Goal: Transaction & Acquisition: Purchase product/service

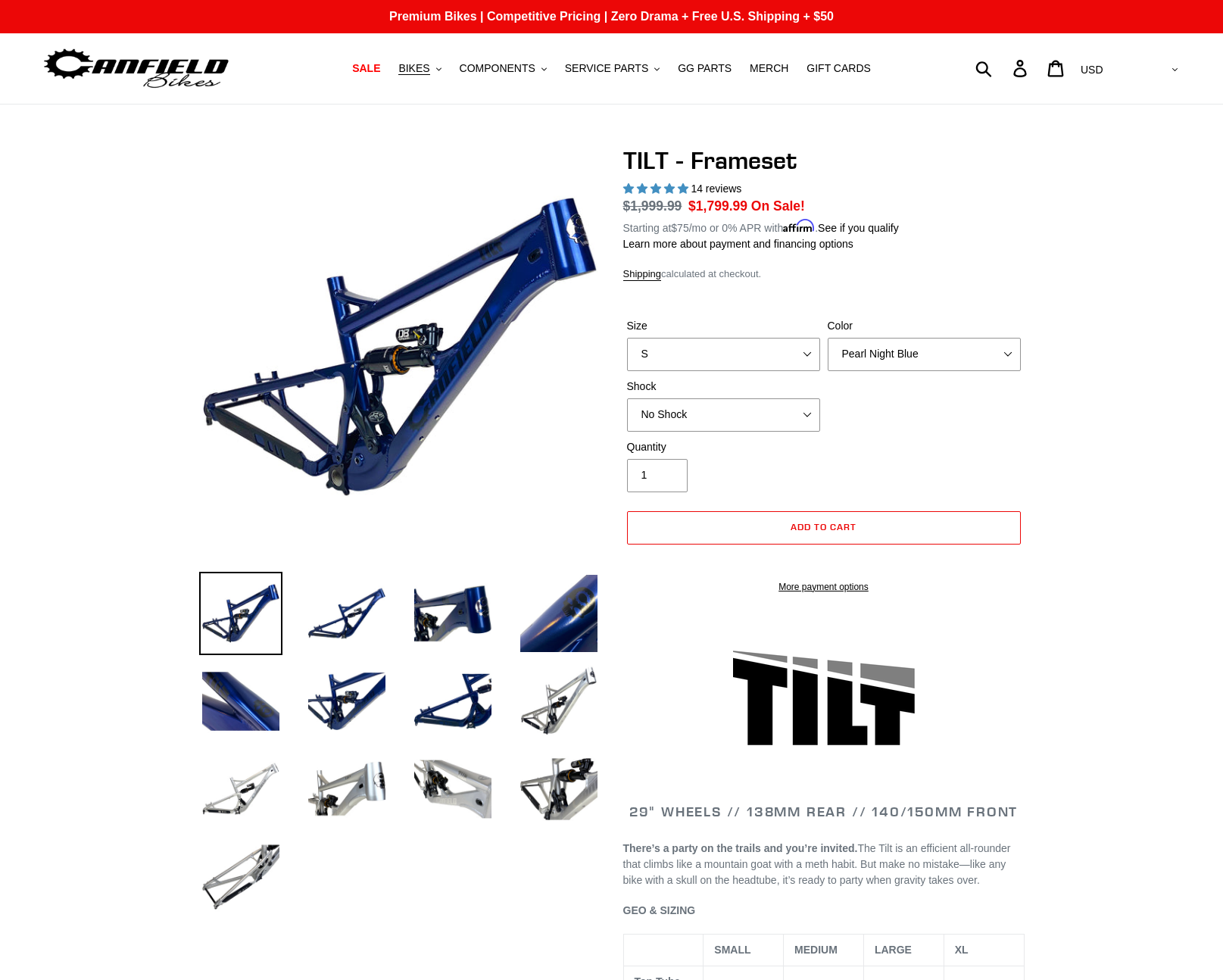
select select "highest-rating"
select select "Stealth Silver"
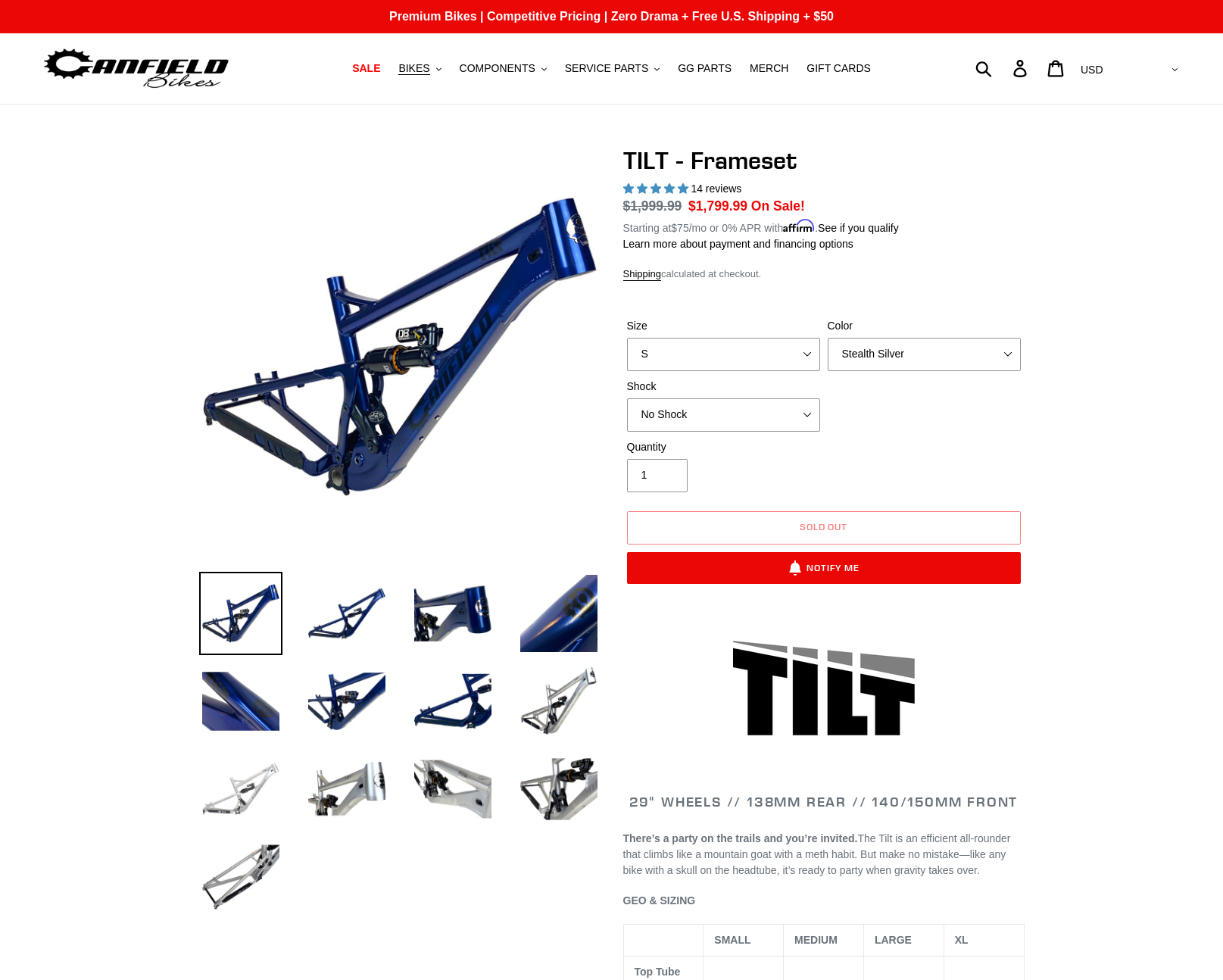
click at [239, 785] on img at bounding box center [240, 788] width 83 height 83
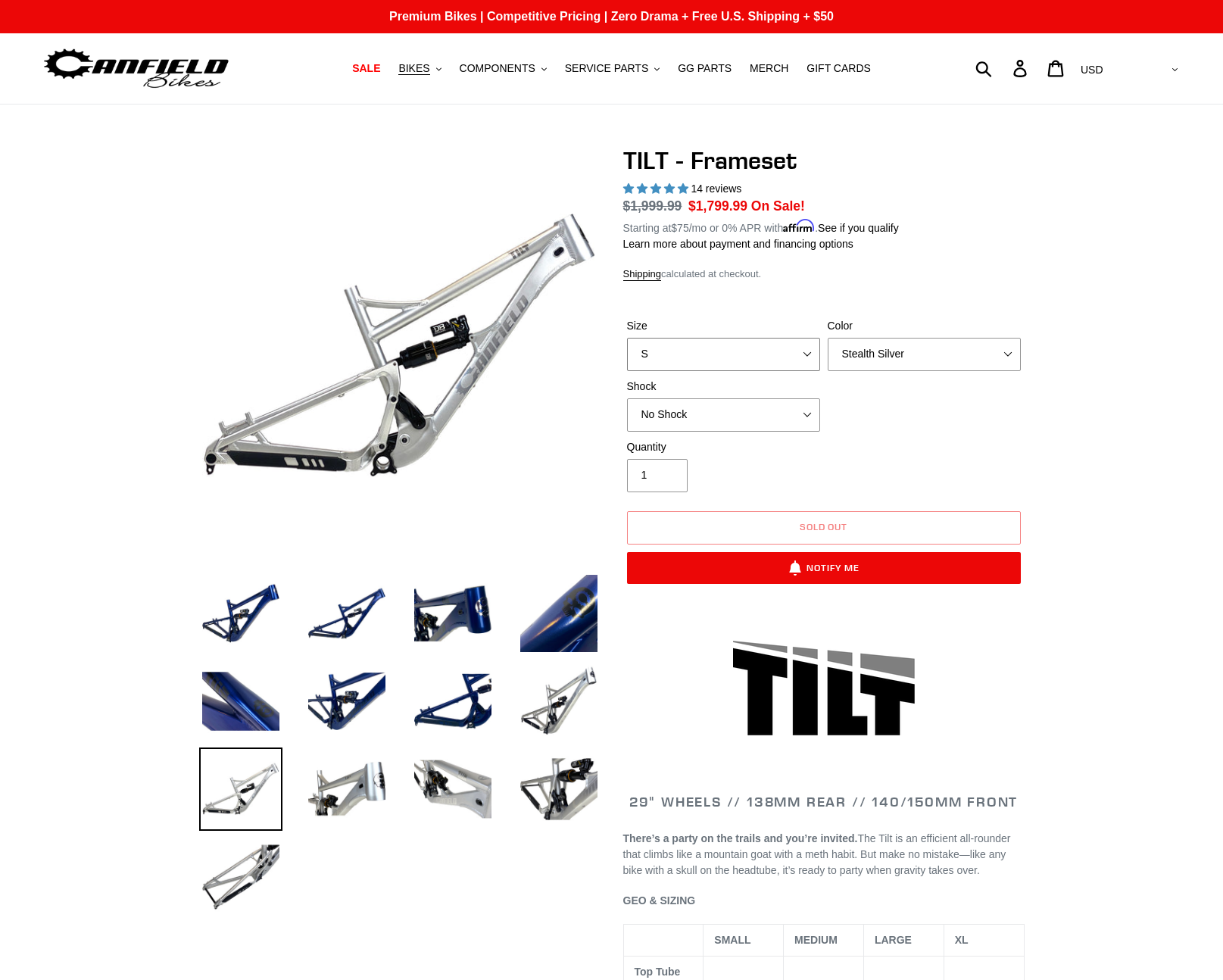
select select "L"
select select "RockShox Deluxe Ultimate"
select select "Pearl Night Blue"
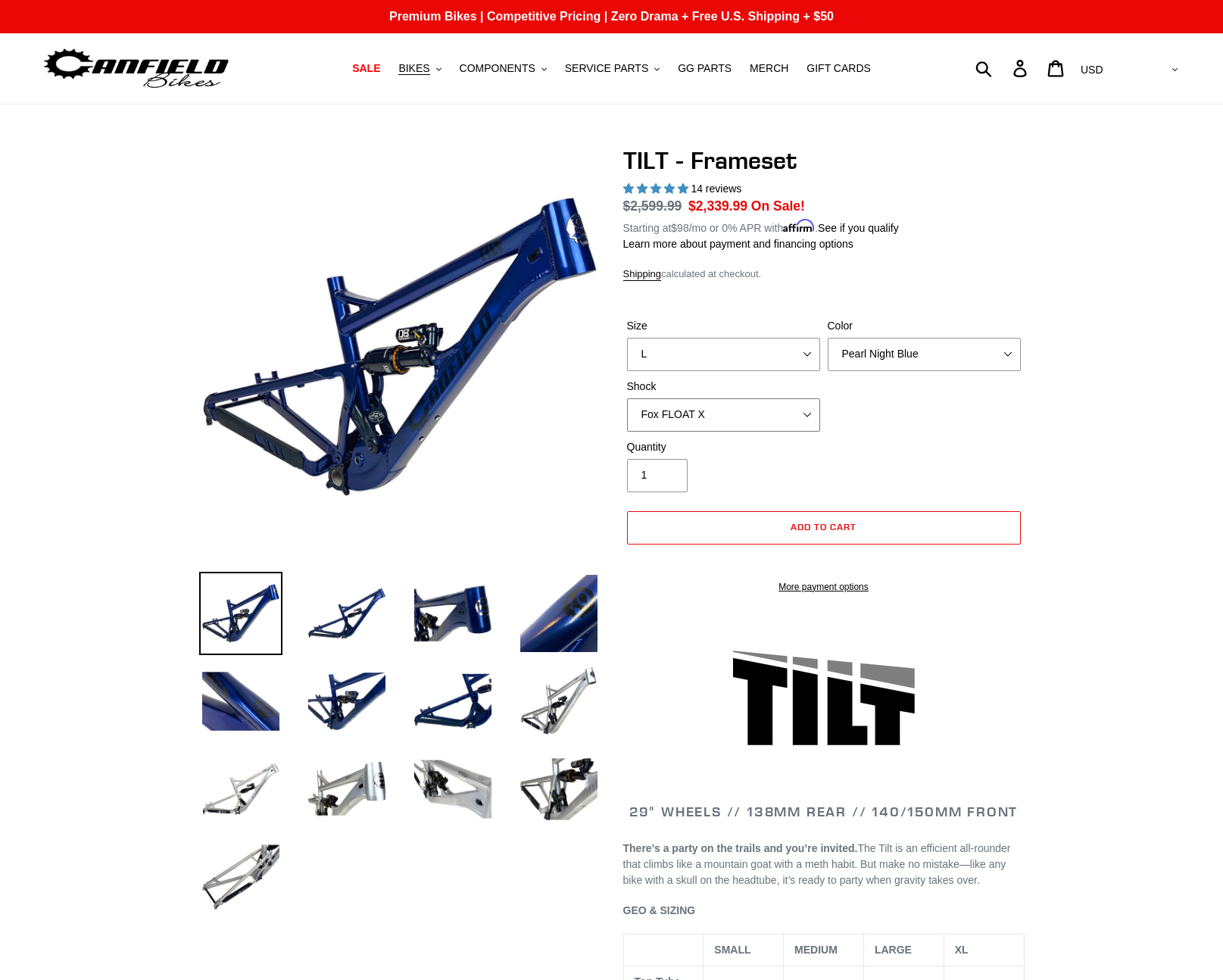
select select "EXT Storia Lok V3"
